Goal: Task Accomplishment & Management: Use online tool/utility

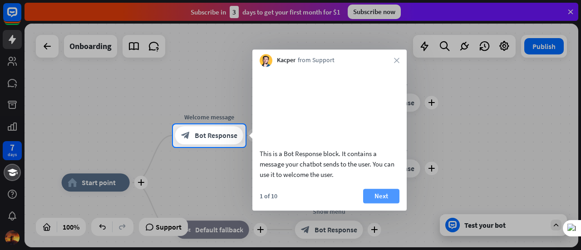
click at [378, 203] on button "Next" at bounding box center [381, 196] width 36 height 15
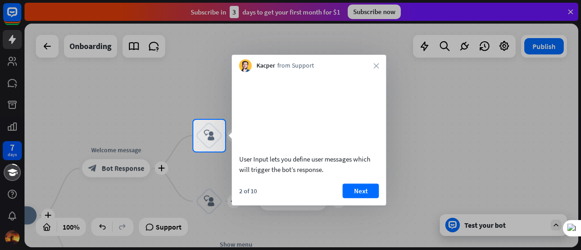
click at [362, 198] on button "Next" at bounding box center [361, 190] width 36 height 15
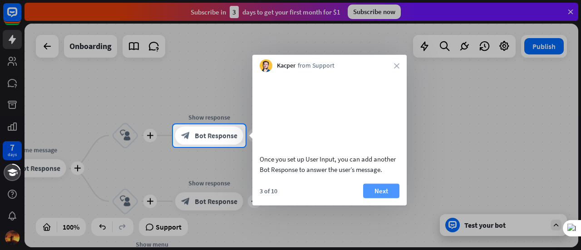
click at [377, 198] on button "Next" at bounding box center [381, 190] width 36 height 15
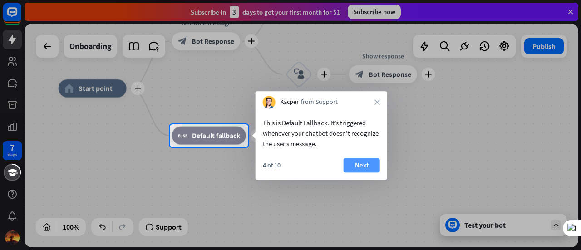
click at [364, 168] on button "Next" at bounding box center [361, 165] width 36 height 15
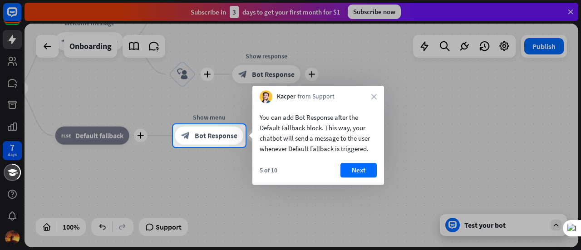
click at [364, 168] on button "Next" at bounding box center [358, 170] width 36 height 15
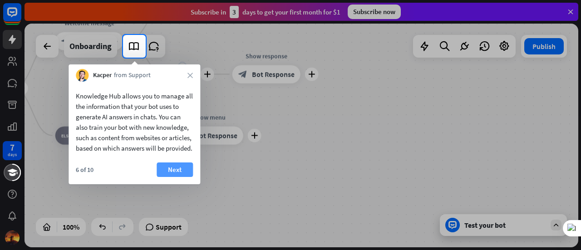
click at [185, 177] on button "Next" at bounding box center [175, 169] width 36 height 15
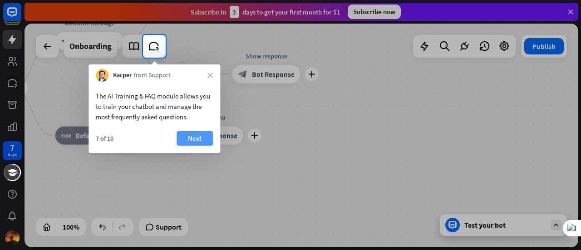
click at [191, 139] on button "Next" at bounding box center [194, 138] width 36 height 15
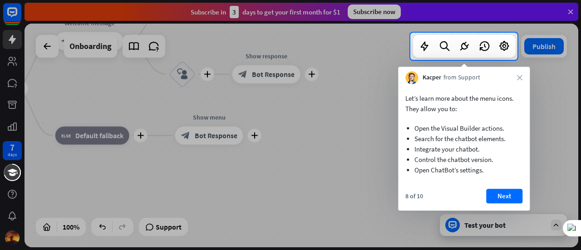
click at [507, 188] on div "Let’s learn more about the menu icons. They allow you to: Open the Visual Build…" at bounding box center [464, 147] width 132 height 127
click at [517, 196] on button "Next" at bounding box center [504, 196] width 36 height 15
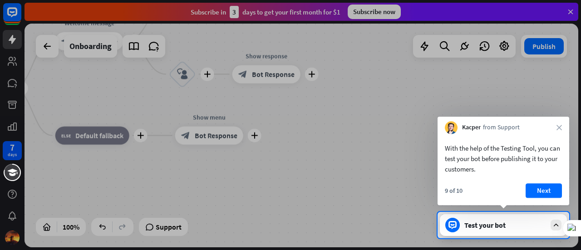
click at [534, 198] on div "9 of 10 Next" at bounding box center [503, 194] width 132 height 22
click at [539, 194] on button "Next" at bounding box center [543, 190] width 36 height 15
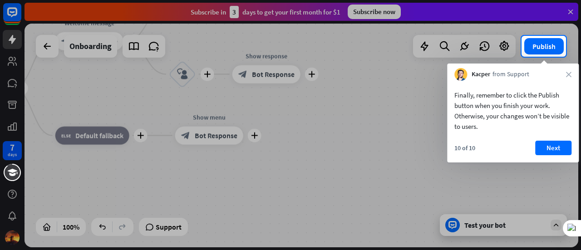
click at [534, 222] on div at bounding box center [290, 153] width 581 height 193
click at [544, 143] on button "Next" at bounding box center [553, 148] width 36 height 15
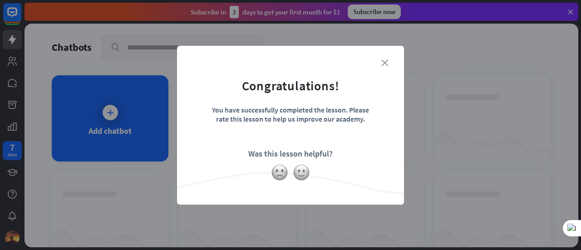
click at [383, 65] on icon "close" at bounding box center [384, 62] width 7 height 7
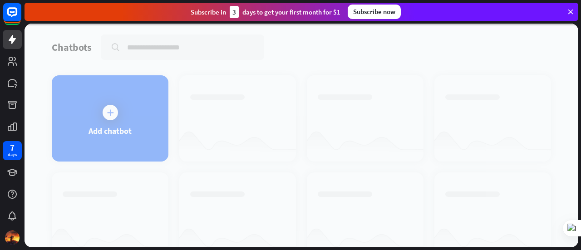
click at [93, 113] on div at bounding box center [300, 136] width 553 height 224
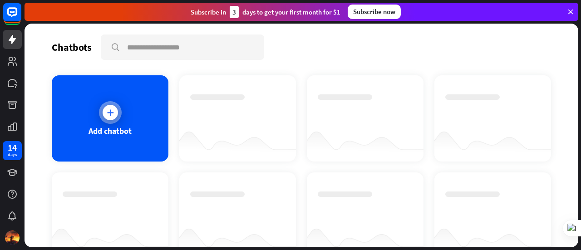
click at [109, 114] on icon at bounding box center [110, 112] width 9 height 9
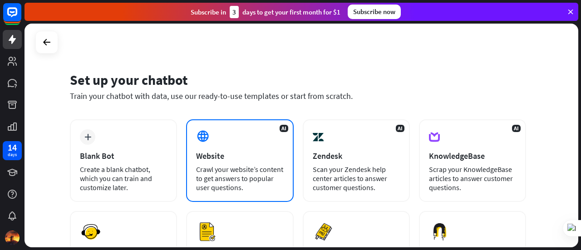
click at [244, 148] on div "AI Website Crawl your website’s content to get answers to popular user question…" at bounding box center [239, 160] width 107 height 83
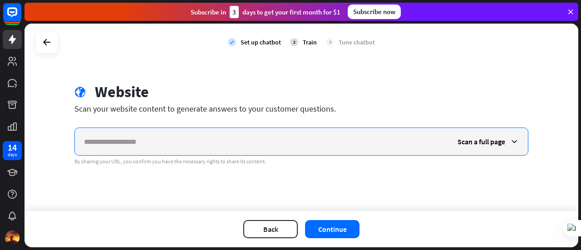
paste input "**********"
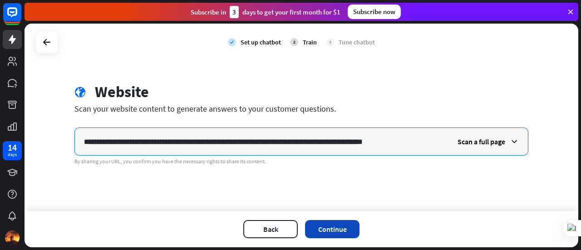
type input "**********"
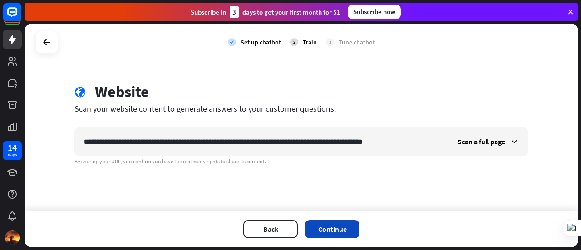
click at [324, 227] on button "Continue" at bounding box center [332, 229] width 54 height 18
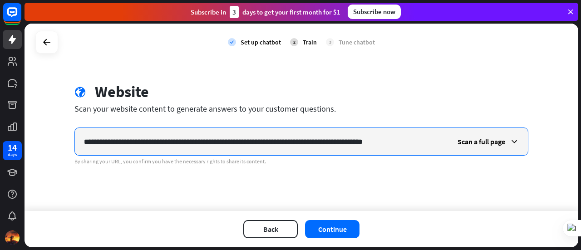
drag, startPoint x: 434, startPoint y: 136, endPoint x: 0, endPoint y: 118, distance: 434.5
click at [0, 118] on div "**********" at bounding box center [290, 125] width 581 height 250
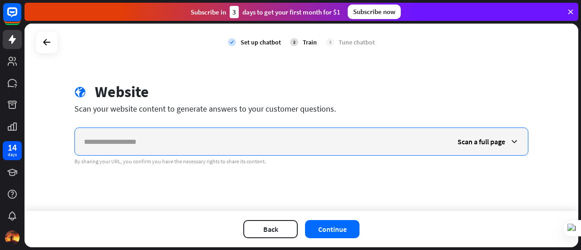
paste input "**********"
type input "**********"
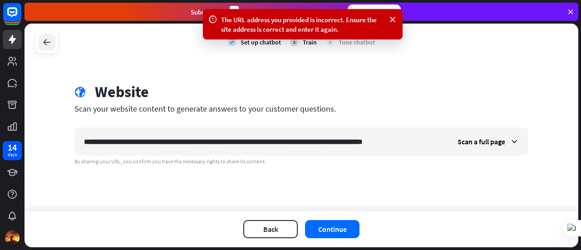
click at [49, 45] on icon at bounding box center [46, 42] width 11 height 11
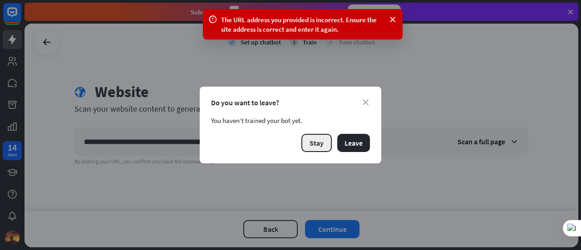
click at [319, 141] on button "Stay" at bounding box center [316, 143] width 30 height 18
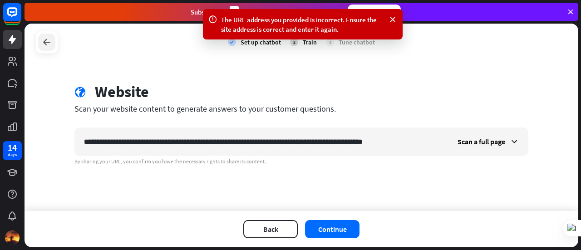
click at [44, 43] on icon at bounding box center [46, 42] width 11 height 11
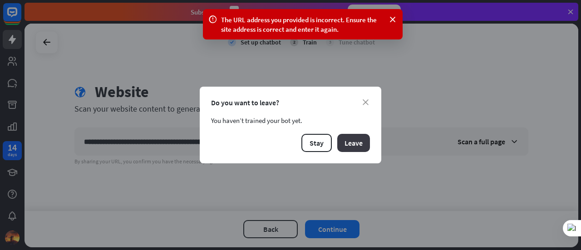
click at [348, 142] on button "Leave" at bounding box center [353, 143] width 33 height 18
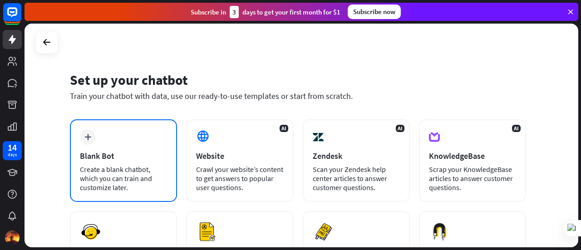
click at [118, 144] on div "plus Blank Bot Create a blank chatbot, which you can train and customize later." at bounding box center [123, 160] width 107 height 83
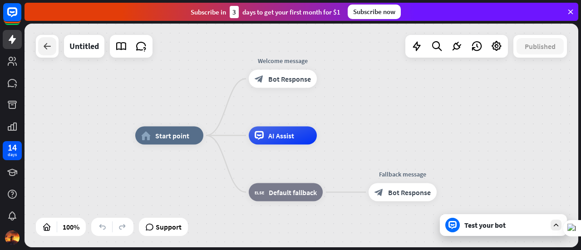
click at [47, 50] on icon at bounding box center [47, 46] width 11 height 11
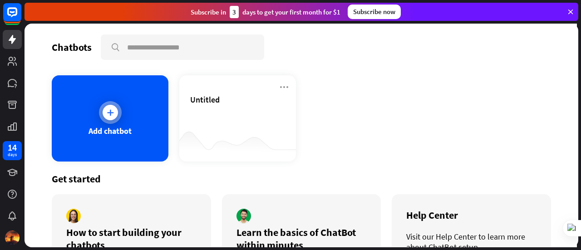
click at [127, 121] on div "Add chatbot" at bounding box center [110, 118] width 117 height 86
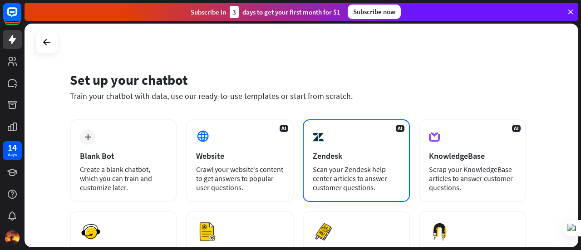
click at [320, 146] on div "AI Zendesk Scan your Zendesk help center articles to answer customer questions." at bounding box center [356, 160] width 107 height 83
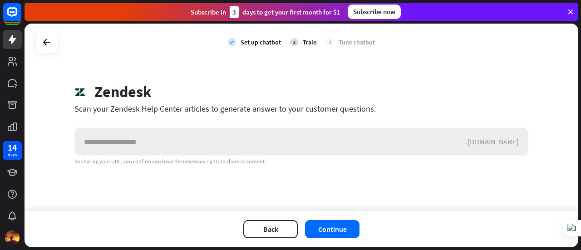
click at [316, 149] on input "text" at bounding box center [270, 141] width 391 height 27
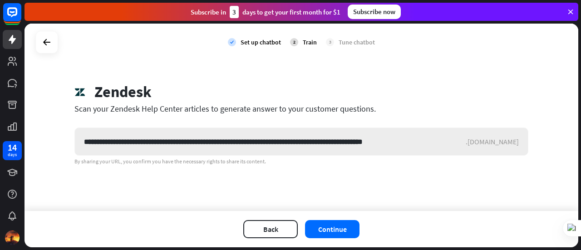
type input "**********"
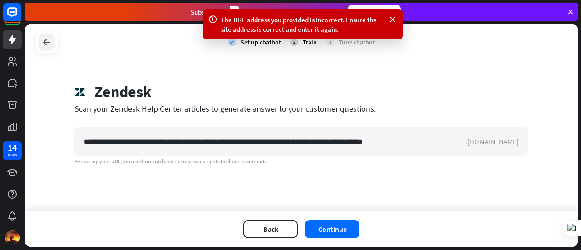
click at [54, 38] on div at bounding box center [46, 42] width 17 height 17
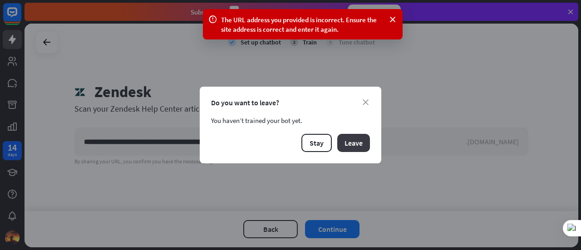
click at [362, 143] on button "Leave" at bounding box center [353, 143] width 33 height 18
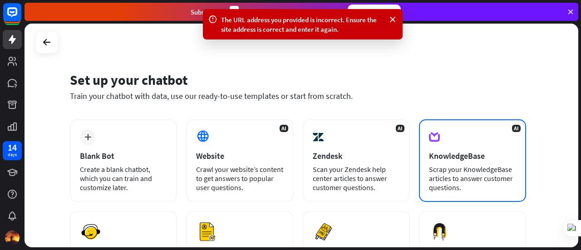
click at [469, 171] on div "Scrap your KnowledgeBase articles to answer customer questions." at bounding box center [472, 178] width 87 height 27
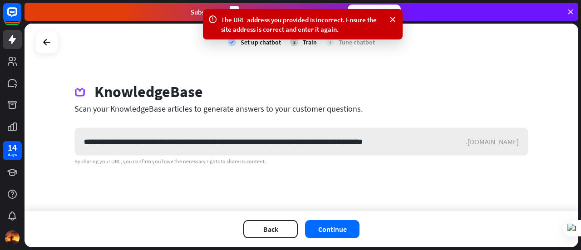
type input "**********"
click at [56, 45] on div at bounding box center [46, 42] width 23 height 23
click at [49, 44] on icon at bounding box center [46, 42] width 11 height 11
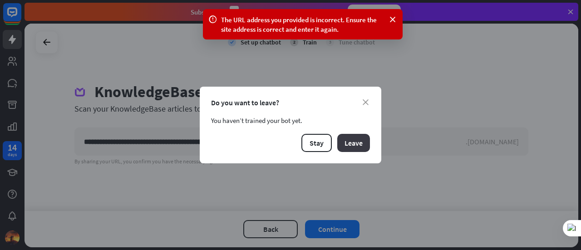
click at [355, 142] on button "Leave" at bounding box center [353, 143] width 33 height 18
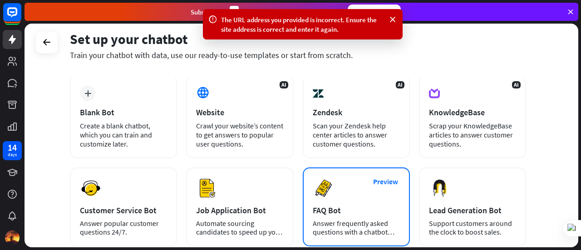
scroll to position [91, 0]
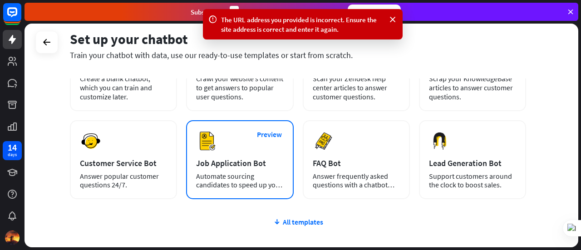
click at [234, 184] on div "Automate sourcing candidates to speed up your hiring process." at bounding box center [239, 180] width 87 height 17
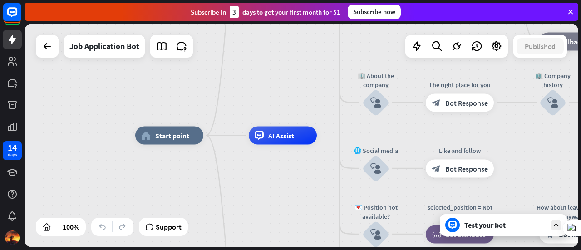
click at [492, 225] on div "Test your bot" at bounding box center [505, 224] width 82 height 9
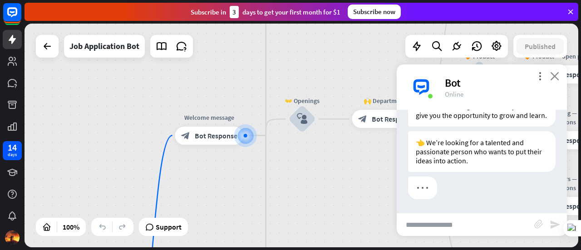
scroll to position [169, 0]
click at [558, 72] on icon "close" at bounding box center [554, 76] width 9 height 9
